Goal: Consume media (video, audio): Consume media (video, audio)

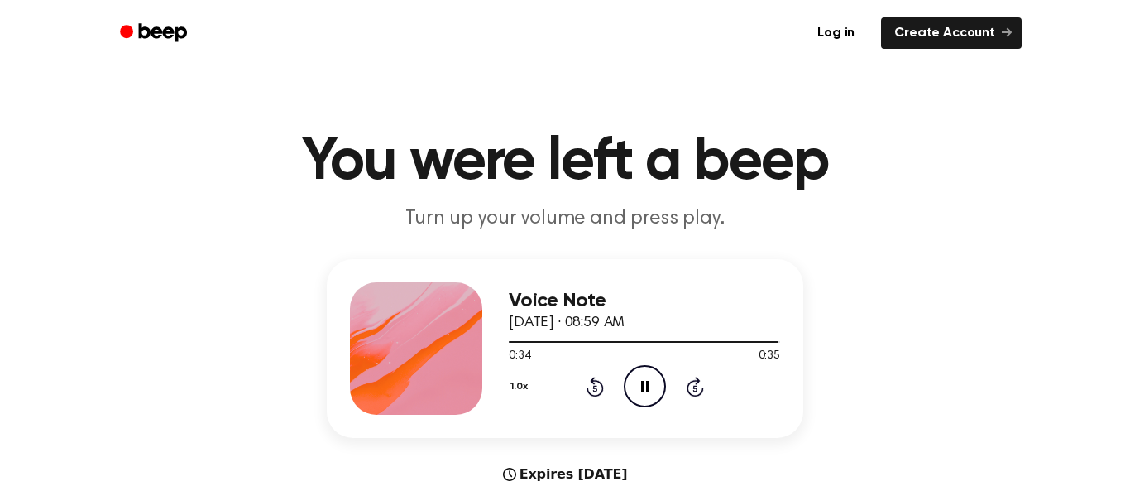
click at [629, 386] on icon "Pause Audio" at bounding box center [645, 386] width 42 height 42
click at [928, 366] on div "Voice Note September 29, 2025 · 09:08 AM 0:00 0:33 Your browser does not suppor…" at bounding box center [565, 410] width 1090 height 303
click at [639, 398] on icon "Play Audio" at bounding box center [645, 386] width 42 height 42
click at [628, 376] on icon "Pause Audio" at bounding box center [645, 386] width 42 height 42
click at [628, 375] on circle at bounding box center [645, 386] width 41 height 41
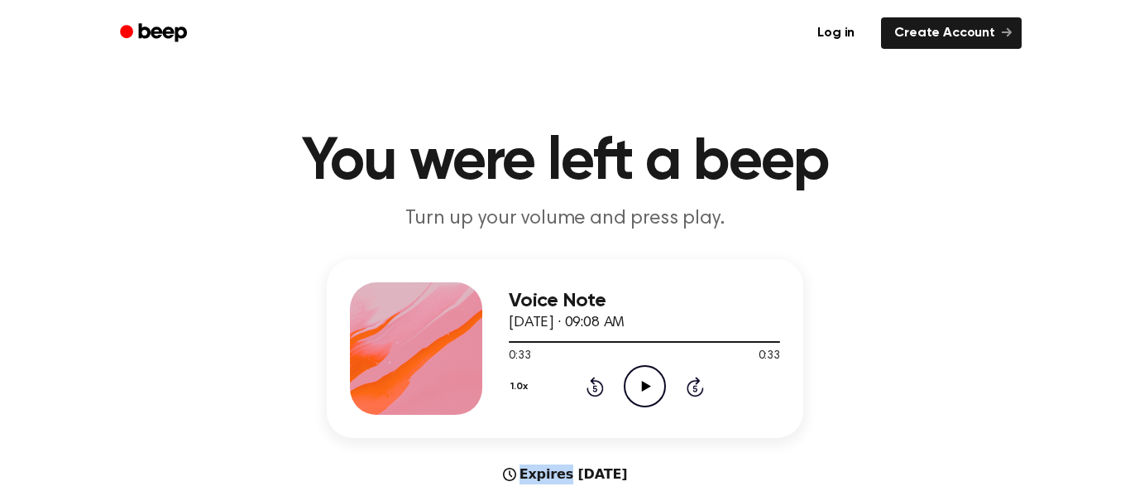
click at [628, 375] on circle at bounding box center [645, 386] width 41 height 41
click at [630, 375] on icon "Pause Audio" at bounding box center [645, 386] width 42 height 42
click at [632, 375] on icon "Play Audio" at bounding box center [645, 386] width 42 height 42
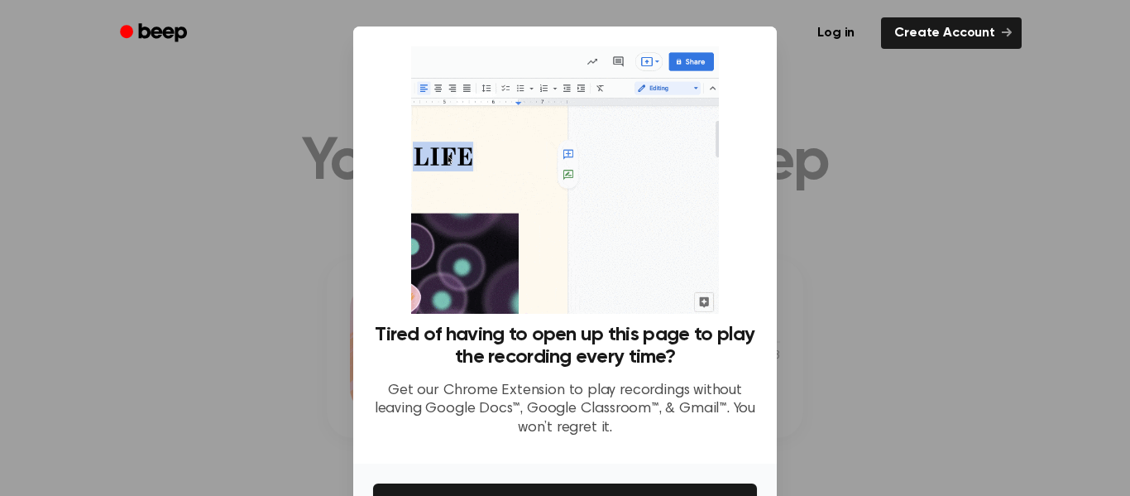
click at [673, 396] on p "Get our Chrome Extension to play recordings without leaving Google Docs™, Googl…" at bounding box center [565, 409] width 384 height 56
click at [687, 494] on button "Get It Now" at bounding box center [565, 501] width 384 height 36
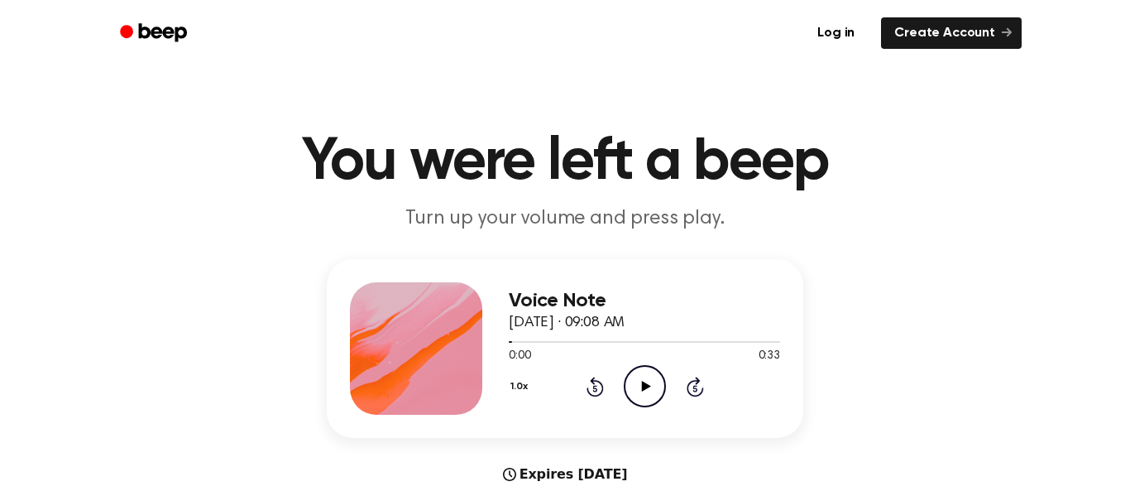
click at [655, 382] on icon "Play Audio" at bounding box center [645, 386] width 42 height 42
click at [655, 382] on icon "Pause Audio" at bounding box center [645, 386] width 42 height 42
click at [610, 384] on div "1.0x Rewind 5 seconds Play Audio Skip 5 seconds" at bounding box center [644, 386] width 271 height 42
click at [597, 380] on icon at bounding box center [595, 386] width 17 height 20
click at [643, 392] on icon "Play Audio" at bounding box center [645, 386] width 42 height 42
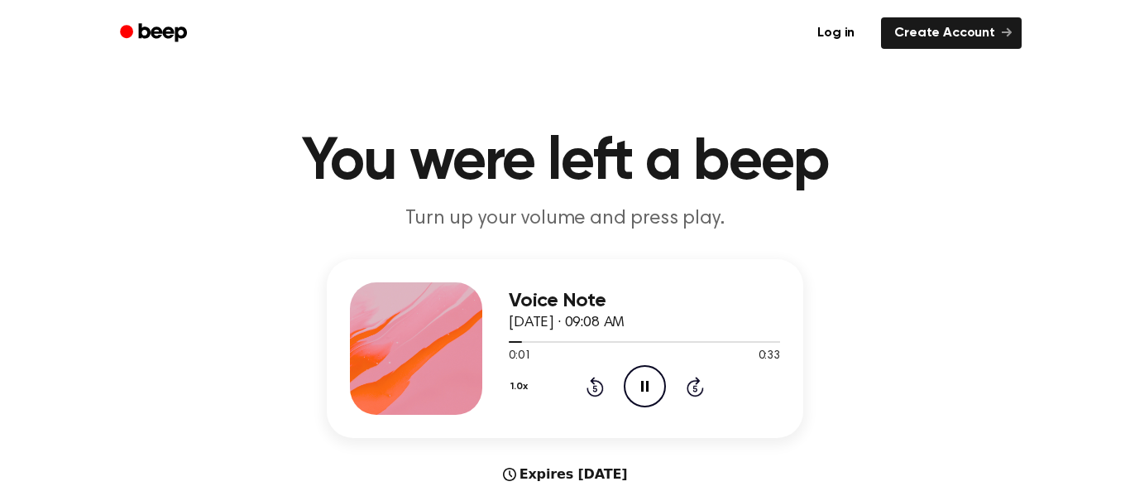
click at [642, 393] on icon "Pause Audio" at bounding box center [645, 386] width 42 height 42
click at [646, 388] on icon at bounding box center [645, 386] width 9 height 11
